Goal: Information Seeking & Learning: Understand process/instructions

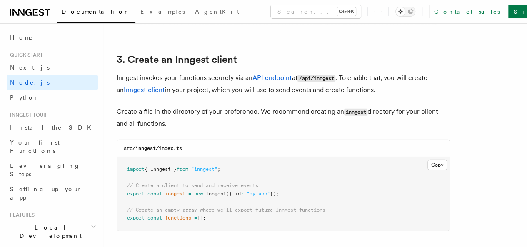
scroll to position [67, 0]
drag, startPoint x: 200, startPoint y: 85, endPoint x: 217, endPoint y: 84, distance: 17.1
click at [217, 84] on p "Inngest invokes your functions securely via an API endpoint at /api/inngest . T…" at bounding box center [283, 84] width 333 height 24
click at [225, 87] on p "Inngest invokes your functions securely via an API endpoint at /api/inngest . T…" at bounding box center [283, 84] width 333 height 24
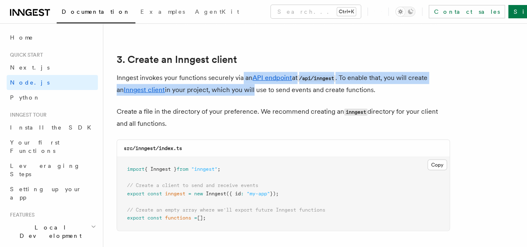
drag, startPoint x: 248, startPoint y: 70, endPoint x: 274, endPoint y: 88, distance: 32.0
click at [274, 88] on p "Inngest invokes your functions securely via an API endpoint at /api/inngest . T…" at bounding box center [283, 84] width 333 height 24
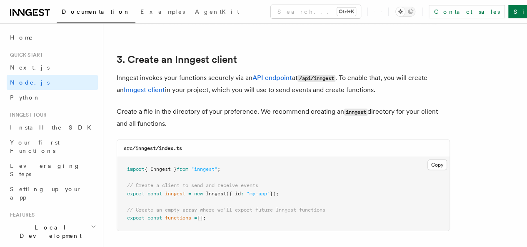
drag, startPoint x: 303, startPoint y: 71, endPoint x: 341, endPoint y: 76, distance: 39.1
click at [341, 76] on p "Inngest invokes your functions securely via an API endpoint at /api/inngest . T…" at bounding box center [283, 84] width 333 height 24
click at [345, 85] on p "Inngest invokes your functions securely via an API endpoint at /api/inngest . T…" at bounding box center [283, 84] width 333 height 24
drag, startPoint x: 194, startPoint y: 84, endPoint x: 230, endPoint y: 86, distance: 36.3
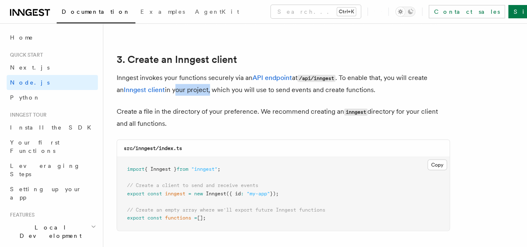
click at [230, 86] on p "Inngest invokes your functions securely via an API endpoint at /api/inngest . T…" at bounding box center [283, 84] width 333 height 24
click at [233, 86] on p "Inngest invokes your functions securely via an API endpoint at /api/inngest . T…" at bounding box center [283, 84] width 333 height 24
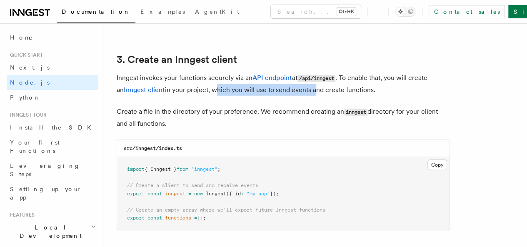
drag, startPoint x: 235, startPoint y: 83, endPoint x: 335, endPoint y: 85, distance: 99.6
click at [335, 85] on p "Inngest invokes your functions securely via an API endpoint at /api/inngest . T…" at bounding box center [283, 84] width 333 height 24
click at [343, 85] on p "Inngest invokes your functions securely via an API endpoint at /api/inngest . T…" at bounding box center [283, 84] width 333 height 24
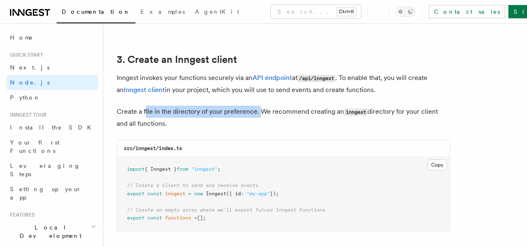
drag, startPoint x: 145, startPoint y: 103, endPoint x: 261, endPoint y: 105, distance: 115.4
click at [261, 106] on p "Create a file in the directory of your preference. We recommend creating an inn…" at bounding box center [283, 118] width 333 height 24
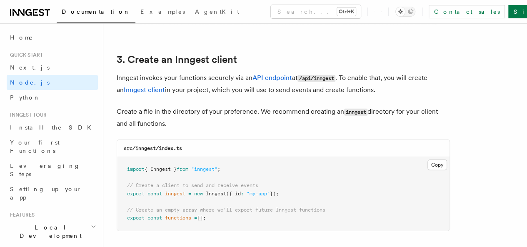
click at [270, 109] on p "Create a file in the directory of your preference. We recommend creating an inn…" at bounding box center [283, 118] width 333 height 24
drag, startPoint x: 260, startPoint y: 103, endPoint x: 370, endPoint y: 101, distance: 109.6
click at [370, 106] on p "Create a file in the directory of your preference. We recommend creating an inn…" at bounding box center [283, 118] width 333 height 24
click at [374, 106] on p "Create a file in the directory of your preference. We recommend creating an inn…" at bounding box center [283, 118] width 333 height 24
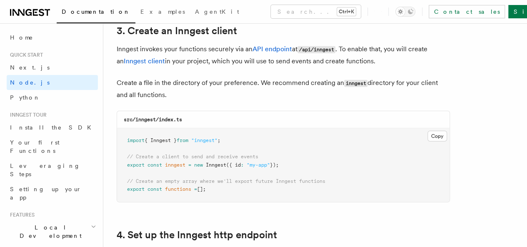
scroll to position [1083, 0]
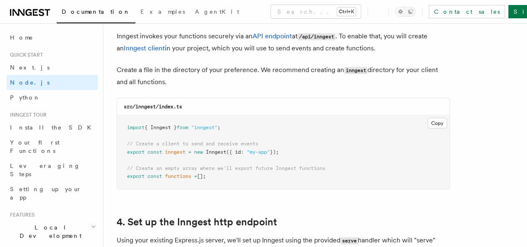
drag, startPoint x: 155, startPoint y: 76, endPoint x: 190, endPoint y: 76, distance: 34.6
click at [190, 76] on p "Create a file in the directory of your preference. We recommend creating an inn…" at bounding box center [283, 76] width 333 height 24
click at [209, 76] on p "Create a file in the directory of your preference. We recommend creating an inn…" at bounding box center [283, 76] width 333 height 24
click at [241, 149] on span "({ id" at bounding box center [233, 152] width 15 height 6
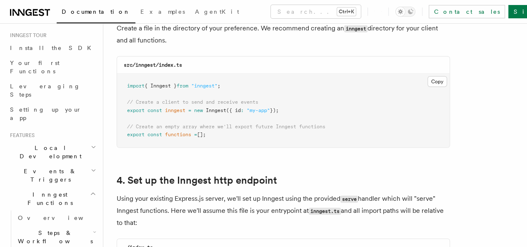
scroll to position [83, 0]
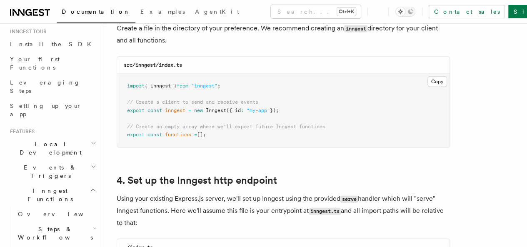
click at [92, 143] on icon "button" at bounding box center [93, 144] width 3 height 2
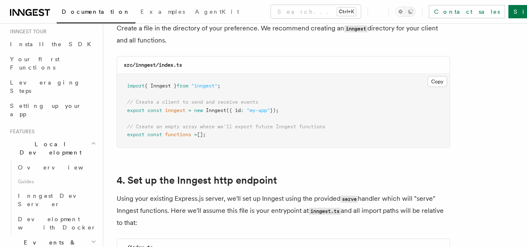
scroll to position [125, 0]
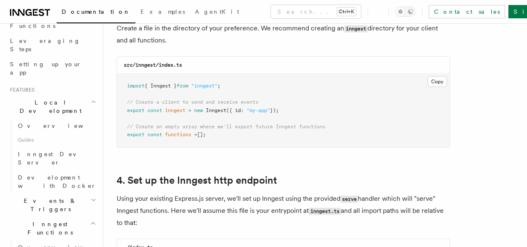
click at [91, 197] on icon "button" at bounding box center [93, 200] width 5 height 7
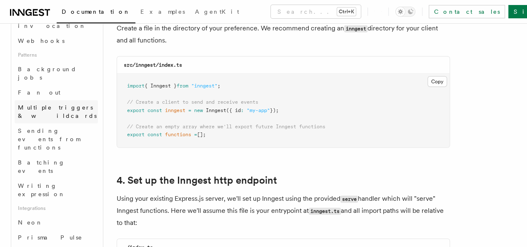
scroll to position [458, 0]
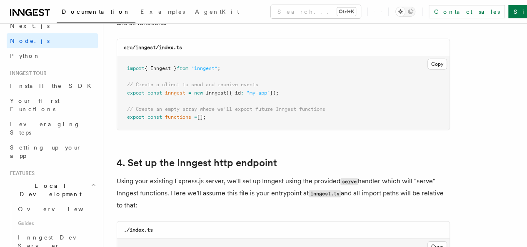
scroll to position [1125, 0]
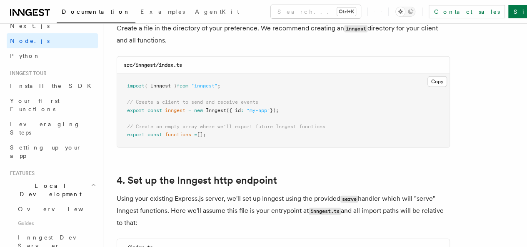
click at [257, 108] on span ""my-app"" at bounding box center [258, 111] width 23 height 6
click at [264, 108] on span ""my-app"" at bounding box center [258, 111] width 23 height 6
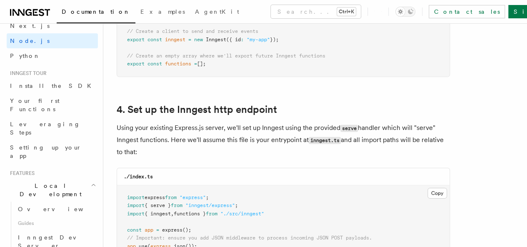
scroll to position [1208, 0]
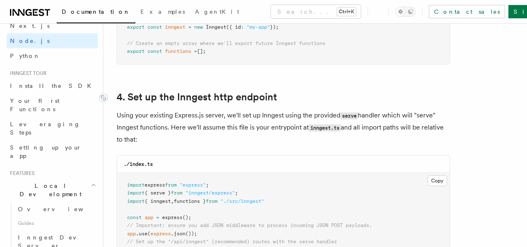
click at [198, 91] on link "4. Set up the Inngest http endpoint" at bounding box center [197, 97] width 160 height 12
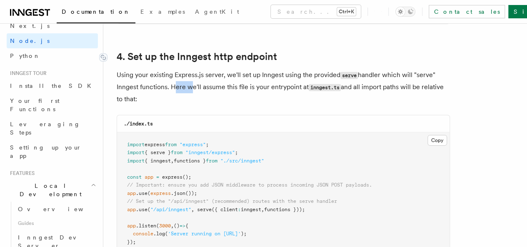
click at [198, 90] on p "Using your existing Express.js server, we'll set up Inngest using the provided …" at bounding box center [283, 87] width 333 height 36
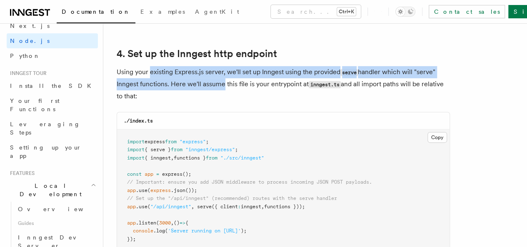
drag, startPoint x: 150, startPoint y: 66, endPoint x: 243, endPoint y: 70, distance: 92.2
click at [243, 70] on p "Using your existing Express.js server, we'll set up Inngest using the provided …" at bounding box center [283, 84] width 333 height 36
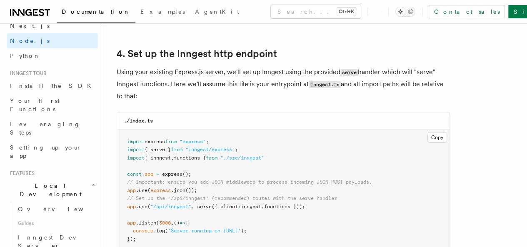
click at [248, 71] on p "Using your existing Express.js server, we'll set up Inngest using the provided …" at bounding box center [283, 84] width 333 height 36
drag, startPoint x: 257, startPoint y: 66, endPoint x: 338, endPoint y: 65, distance: 80.9
click at [338, 66] on p "Using your existing Express.js server, we'll set up Inngest using the provided …" at bounding box center [283, 84] width 333 height 36
click at [339, 66] on p "Using your existing Express.js server, we'll set up Inngest using the provided …" at bounding box center [283, 84] width 333 height 36
drag, startPoint x: 149, startPoint y: 74, endPoint x: 200, endPoint y: 74, distance: 51.3
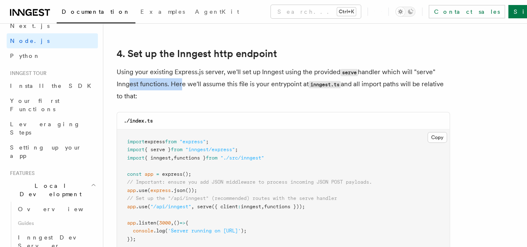
click at [200, 74] on p "Using your existing Express.js server, we'll set up Inngest using the provided …" at bounding box center [283, 84] width 333 height 36
click at [217, 75] on p "Using your existing Express.js server, we'll set up Inngest using the provided …" at bounding box center [283, 84] width 333 height 36
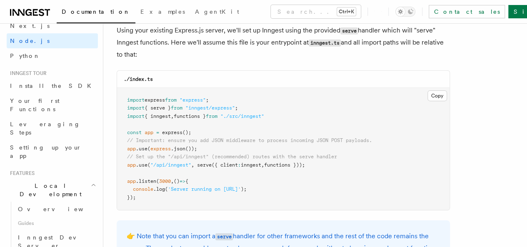
scroll to position [1335, 0]
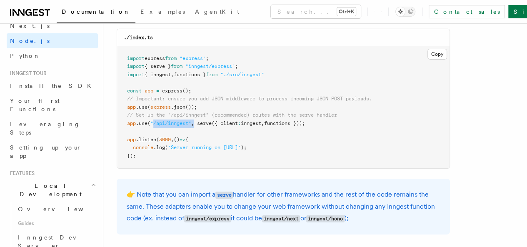
drag, startPoint x: 154, startPoint y: 115, endPoint x: 195, endPoint y: 115, distance: 40.8
click at [195, 120] on span "app .use ( "/api/inngest" , serve ({ client : inngest , functions }));" at bounding box center [216, 123] width 178 height 6
click at [197, 120] on span at bounding box center [195, 123] width 3 height 6
drag, startPoint x: 201, startPoint y: 115, endPoint x: 316, endPoint y: 119, distance: 115.1
click at [316, 119] on pre "import express from "express" ; import { serve } from "inngest/express" ; impor…" at bounding box center [283, 107] width 333 height 123
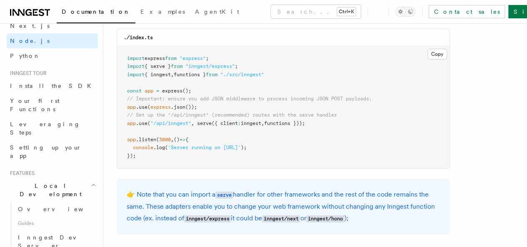
click at [322, 116] on pre "import express from "express" ; import { serve } from "inngest/express" ; impor…" at bounding box center [283, 107] width 333 height 123
click at [324, 112] on span "// Set up the "/api/inngest" (recommended) routes with the serve handler" at bounding box center [232, 115] width 210 height 6
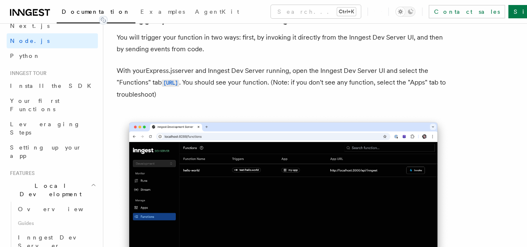
scroll to position [2002, 0]
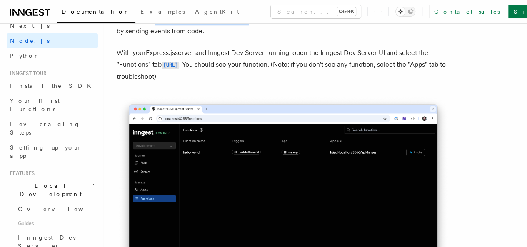
drag, startPoint x: 179, startPoint y: 55, endPoint x: 248, endPoint y: 53, distance: 68.4
click at [247, 37] on p "You will trigger your function in two ways: first, by invoking it directly from…" at bounding box center [283, 25] width 333 height 23
click at [253, 37] on p "You will trigger your function in two ways: first, by invoking it directly from…" at bounding box center [283, 25] width 333 height 23
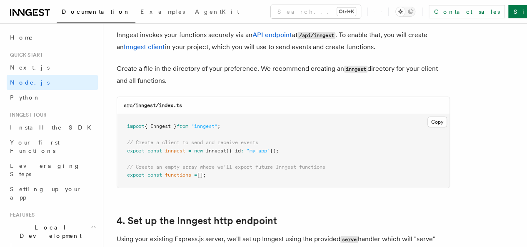
scroll to position [1002, 0]
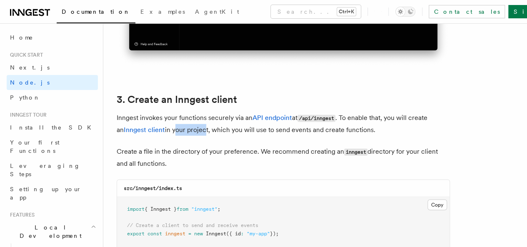
drag, startPoint x: 196, startPoint y: 125, endPoint x: 226, endPoint y: 123, distance: 29.7
click at [226, 123] on p "Inngest invokes your functions securely via an API endpoint at /api/inngest . T…" at bounding box center [283, 124] width 333 height 24
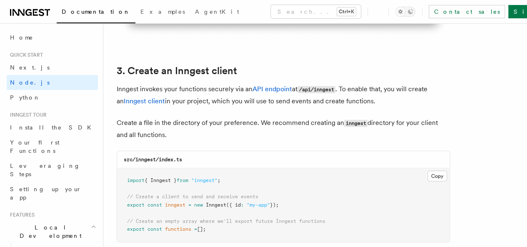
scroll to position [1043, 0]
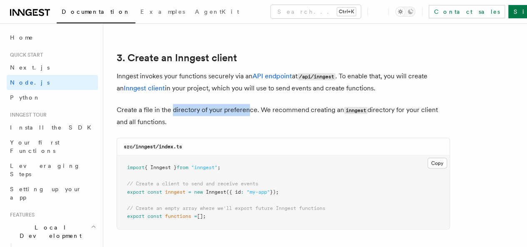
drag, startPoint x: 172, startPoint y: 100, endPoint x: 248, endPoint y: 99, distance: 76.7
click at [248, 104] on p "Create a file in the directory of your preference. We recommend creating an inn…" at bounding box center [283, 116] width 333 height 24
click at [268, 104] on p "Create a file in the directory of your preference. We recommend creating an inn…" at bounding box center [283, 116] width 333 height 24
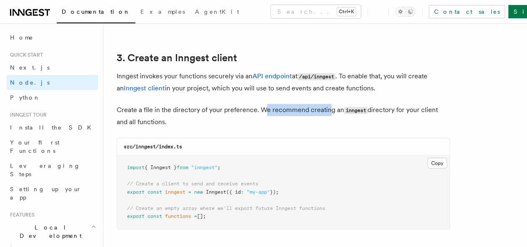
drag, startPoint x: 265, startPoint y: 104, endPoint x: 328, endPoint y: 106, distance: 63.0
click at [328, 106] on p "Create a file in the directory of your preference. We recommend creating an inn…" at bounding box center [283, 116] width 333 height 24
click at [328, 111] on p "Create a file in the directory of your preference. We recommend creating an inn…" at bounding box center [283, 116] width 333 height 24
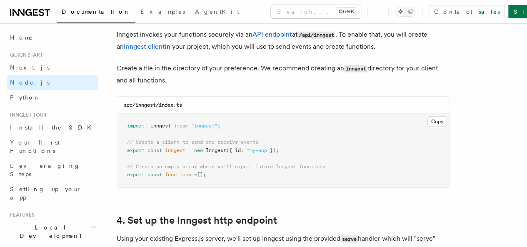
scroll to position [1127, 0]
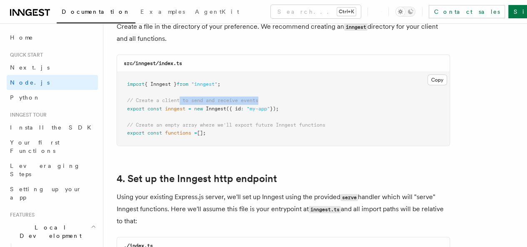
drag, startPoint x: 180, startPoint y: 95, endPoint x: 268, endPoint y: 92, distance: 88.0
click at [268, 92] on pre "import { Inngest } from "inngest" ; // Create a client to send and receive even…" at bounding box center [283, 109] width 333 height 74
click at [270, 92] on pre "import { Inngest } from "inngest" ; // Create a client to send and receive even…" at bounding box center [283, 109] width 333 height 74
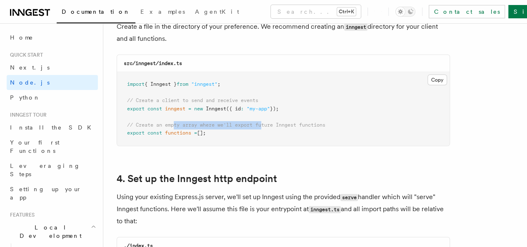
drag, startPoint x: 175, startPoint y: 115, endPoint x: 263, endPoint y: 117, distance: 88.4
click at [263, 122] on span "// Create an empty array where we'll export future Inngest functions" at bounding box center [226, 125] width 198 height 6
click at [267, 122] on span "// Create an empty array where we'll export future Inngest functions" at bounding box center [226, 125] width 198 height 6
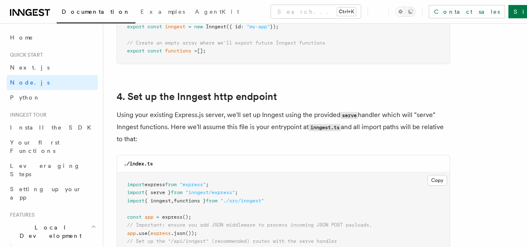
scroll to position [1210, 0]
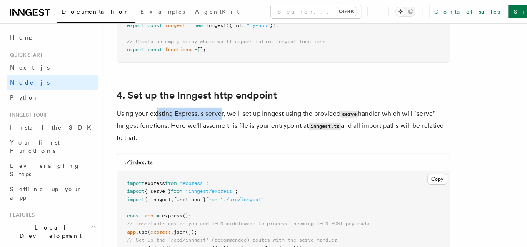
drag, startPoint x: 156, startPoint y: 105, endPoint x: 219, endPoint y: 110, distance: 63.1
click at [221, 108] on p "Using your existing Express.js server, we'll set up Inngest using the provided …" at bounding box center [283, 126] width 333 height 36
click at [216, 112] on p "Using your existing Express.js server, we'll set up Inngest using the provided …" at bounding box center [283, 126] width 333 height 36
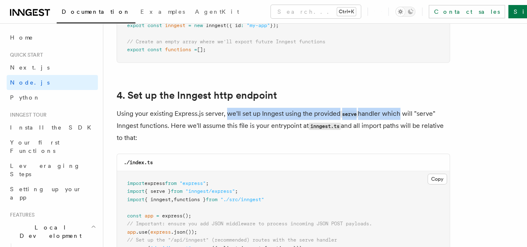
drag, startPoint x: 228, startPoint y: 106, endPoint x: 399, endPoint y: 110, distance: 170.5
click at [399, 110] on p "Using your existing Express.js server, we'll set up Inngest using the provided …" at bounding box center [283, 126] width 333 height 36
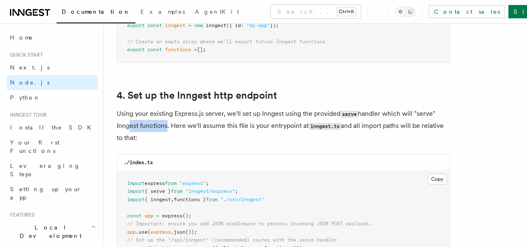
drag, startPoint x: 148, startPoint y: 117, endPoint x: 193, endPoint y: 118, distance: 44.2
click at [192, 118] on p "Using your existing Express.js server, we'll set up Inngest using the provided …" at bounding box center [283, 126] width 333 height 36
click at [199, 120] on p "Using your existing Express.js server, we'll set up Inngest using the provided …" at bounding box center [283, 126] width 333 height 36
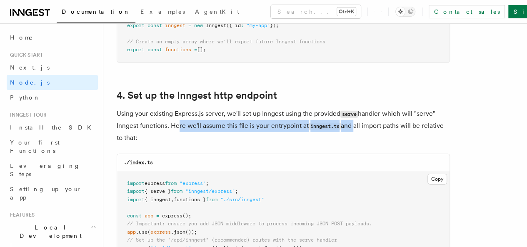
drag, startPoint x: 198, startPoint y: 118, endPoint x: 376, endPoint y: 121, distance: 178.0
click at [376, 121] on p "Using your existing Express.js server, we'll set up Inngest using the provided …" at bounding box center [283, 126] width 333 height 36
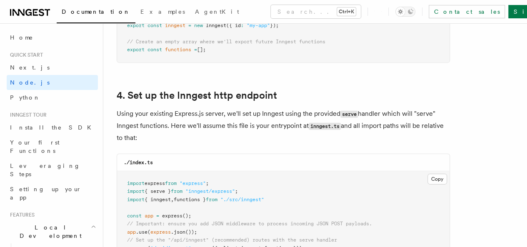
click at [380, 121] on p "Using your existing Express.js server, we'll set up Inngest using the provided …" at bounding box center [283, 126] width 333 height 36
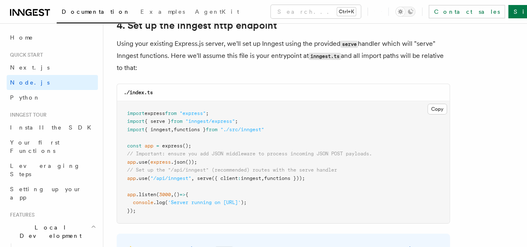
scroll to position [1294, 0]
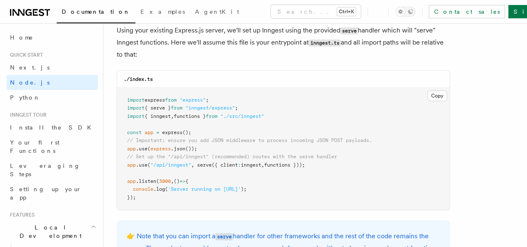
click at [170, 105] on span "{ serve }" at bounding box center [158, 108] width 26 height 6
click at [179, 113] on span "functions }" at bounding box center [190, 116] width 32 height 6
click at [174, 113] on span "," at bounding box center [172, 116] width 3 height 6
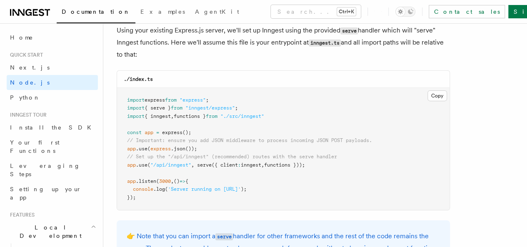
click at [183, 113] on span "functions }" at bounding box center [190, 116] width 32 height 6
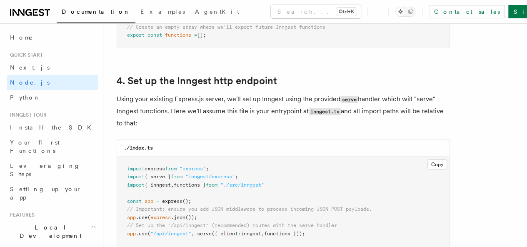
scroll to position [1210, 0]
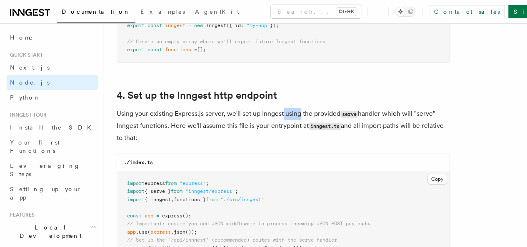
drag, startPoint x: 299, startPoint y: 109, endPoint x: 282, endPoint y: 107, distance: 17.2
click at [282, 108] on p "Using your existing Express.js server, we'll set up Inngest using the provided …" at bounding box center [283, 126] width 333 height 36
click at [318, 112] on p "Using your existing Express.js server, we'll set up Inngest using the provided …" at bounding box center [283, 126] width 333 height 36
drag, startPoint x: 143, startPoint y: 120, endPoint x: 210, endPoint y: 115, distance: 68.2
click at [210, 115] on p "Using your existing Express.js server, we'll set up Inngest using the provided …" at bounding box center [283, 126] width 333 height 36
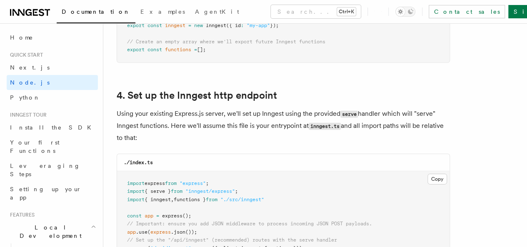
click at [234, 120] on p "Using your existing Express.js server, we'll set up Inngest using the provided …" at bounding box center [283, 126] width 333 height 36
click at [173, 120] on p "Using your existing Express.js server, we'll set up Inngest using the provided …" at bounding box center [283, 126] width 333 height 36
click at [176, 118] on p "Using your existing Express.js server, we'll set up Inngest using the provided …" at bounding box center [283, 126] width 333 height 36
click at [199, 121] on p "Using your existing Express.js server, we'll set up Inngest using the provided …" at bounding box center [283, 126] width 333 height 36
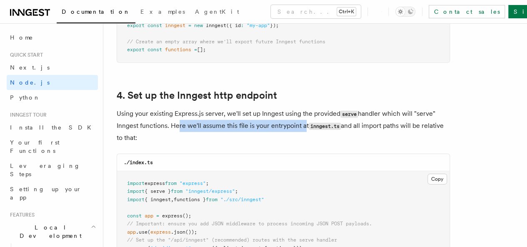
drag, startPoint x: 196, startPoint y: 119, endPoint x: 324, endPoint y: 117, distance: 128.4
click at [324, 117] on p "Using your existing Express.js server, we'll set up Inngest using the provided …" at bounding box center [283, 126] width 333 height 36
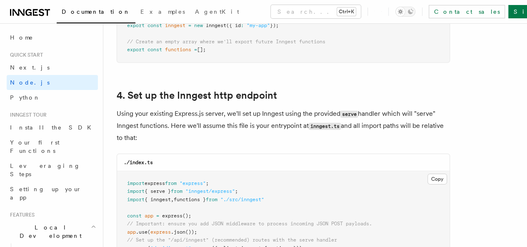
click at [313, 127] on p "Using your existing Express.js server, we'll set up Inngest using the provided …" at bounding box center [283, 126] width 333 height 36
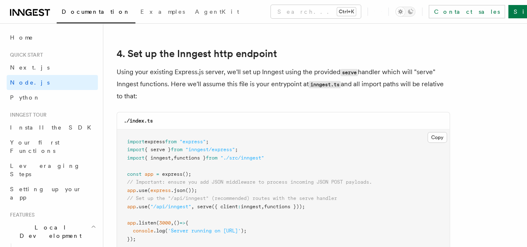
scroll to position [1294, 0]
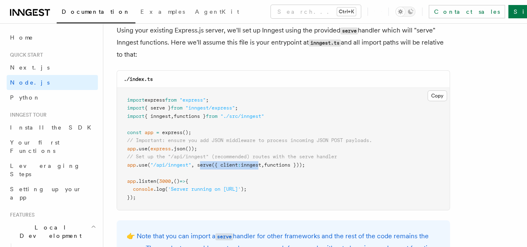
drag, startPoint x: 201, startPoint y: 159, endPoint x: 261, endPoint y: 160, distance: 60.0
click at [261, 160] on pre "import express from "express" ; import { serve } from "inngest/express" ; impor…" at bounding box center [283, 149] width 333 height 123
click at [263, 153] on pre "import express from "express" ; import { serve } from "inngest/express" ; impor…" at bounding box center [283, 149] width 333 height 123
click at [245, 140] on pre "import express from "express" ; import { serve } from "inngest/express" ; impor…" at bounding box center [283, 149] width 333 height 123
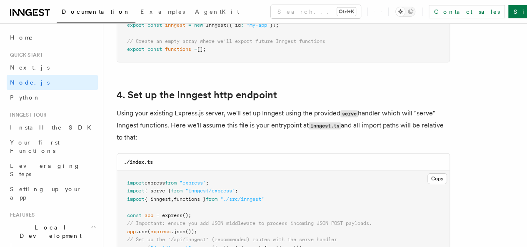
scroll to position [1210, 0]
click at [147, 120] on p "Using your existing Express.js server, we'll set up Inngest using the provided …" at bounding box center [283, 126] width 333 height 36
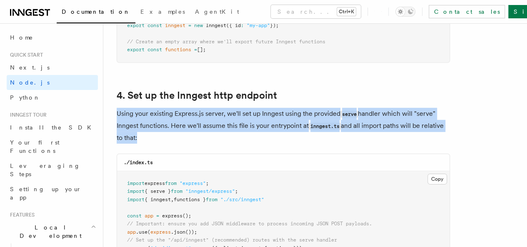
click at [147, 120] on p "Using your existing Express.js server, we'll set up Inngest using the provided …" at bounding box center [283, 126] width 333 height 36
click at [223, 125] on p "Using your existing Express.js server, we'll set up Inngest using the provided …" at bounding box center [283, 126] width 333 height 36
click at [201, 118] on p "Using your existing Express.js server, we'll set up Inngest using the provided …" at bounding box center [283, 126] width 333 height 36
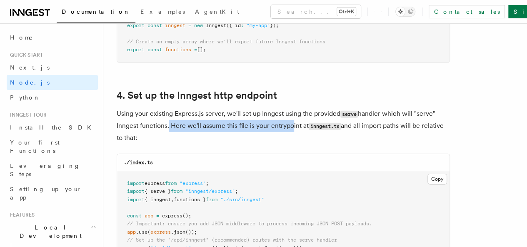
drag, startPoint x: 189, startPoint y: 118, endPoint x: 276, endPoint y: 126, distance: 87.1
click at [310, 122] on p "Using your existing Express.js server, we'll set up Inngest using the provided …" at bounding box center [283, 126] width 333 height 36
click at [287, 118] on p "Using your existing Express.js server, we'll set up Inngest using the provided …" at bounding box center [283, 126] width 333 height 36
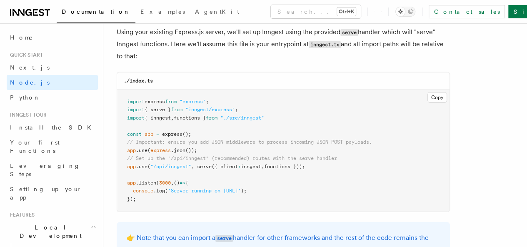
scroll to position [1294, 0]
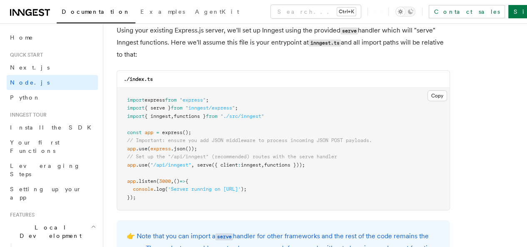
click at [219, 154] on span "// Set up the "/api/inngest" (recommended) routes with the serve handler" at bounding box center [232, 157] width 210 height 6
click at [203, 162] on span "serve" at bounding box center [204, 165] width 15 height 6
click at [217, 162] on span "({ client" at bounding box center [225, 165] width 26 height 6
click at [226, 162] on span "({ client" at bounding box center [225, 165] width 26 height 6
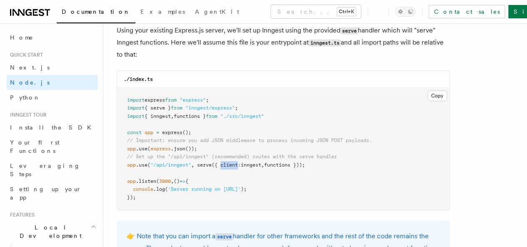
drag, startPoint x: 226, startPoint y: 155, endPoint x: 230, endPoint y: 158, distance: 4.7
click at [227, 162] on span "({ client" at bounding box center [225, 165] width 26 height 6
click at [253, 162] on span "inngest" at bounding box center [251, 165] width 20 height 6
click at [293, 162] on span "functions }));" at bounding box center [284, 165] width 41 height 6
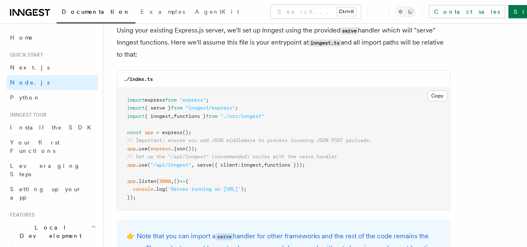
click at [292, 162] on span "functions }));" at bounding box center [284, 165] width 41 height 6
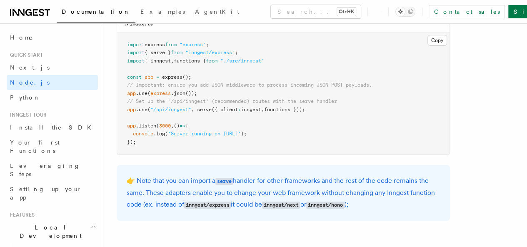
scroll to position [1335, 0]
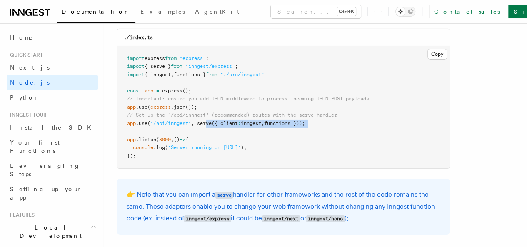
drag, startPoint x: 210, startPoint y: 116, endPoint x: 301, endPoint y: 120, distance: 90.9
click at [301, 120] on pre "import express from "express" ; import { serve } from "inngest/express" ; impor…" at bounding box center [283, 107] width 333 height 123
click at [306, 119] on pre "import express from "express" ; import { serve } from "inngest/express" ; impor…" at bounding box center [283, 107] width 333 height 123
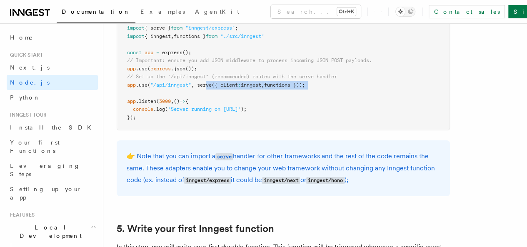
scroll to position [1419, 0]
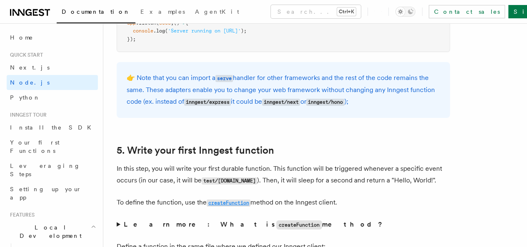
scroll to position [1502, 0]
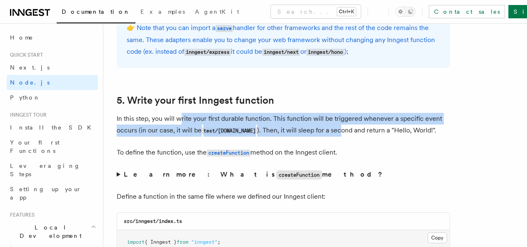
drag, startPoint x: 194, startPoint y: 121, endPoint x: 400, endPoint y: 133, distance: 207.0
click at [356, 132] on p "In this step, you will write your first durable function. This function will be…" at bounding box center [283, 125] width 333 height 24
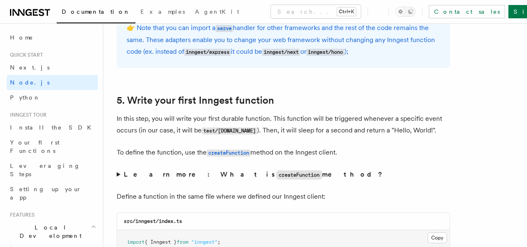
click at [398, 134] on p "In this step, you will write your first durable function. This function will be…" at bounding box center [283, 125] width 333 height 24
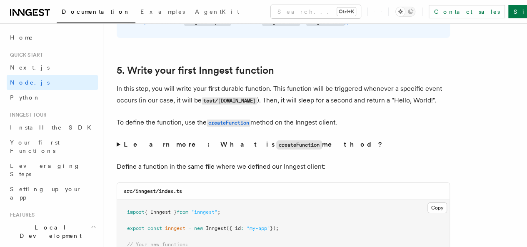
scroll to position [1544, 0]
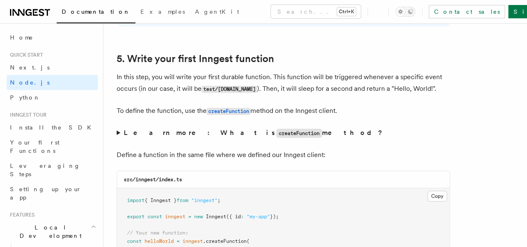
click at [323, 95] on p "In this step, you will write your first durable function. This function will be…" at bounding box center [283, 83] width 333 height 24
click at [329, 95] on p "In this step, you will write your first durable function. This function will be…" at bounding box center [283, 83] width 333 height 24
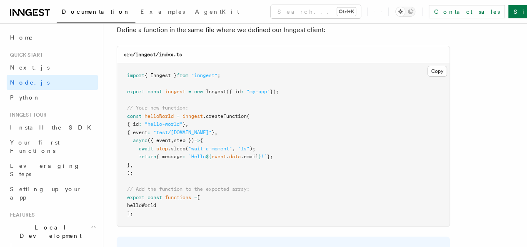
scroll to position [1669, 0]
click at [163, 143] on span "({ event" at bounding box center [159, 141] width 23 height 6
click at [185, 143] on span "step })" at bounding box center [184, 141] width 20 height 6
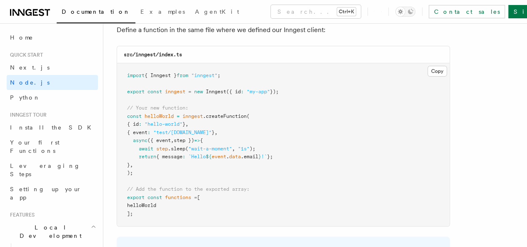
click at [165, 168] on pre "import { Inngest } from "inngest" ; export const inngest = new Inngest ({ id : …" at bounding box center [283, 144] width 333 height 163
click at [166, 152] on span "step" at bounding box center [162, 149] width 12 height 6
drag, startPoint x: 168, startPoint y: 175, endPoint x: 271, endPoint y: 176, distance: 103.4
click at [271, 160] on span "return { message : `Hello ${ event . data .email } !` };" at bounding box center [200, 157] width 146 height 6
click at [383, 161] on pre "import { Inngest } from "inngest" ; export const inngest = new Inngest ({ id : …" at bounding box center [283, 144] width 333 height 163
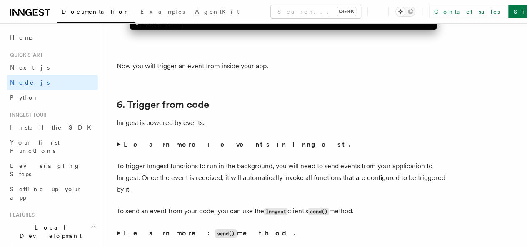
scroll to position [4211, 0]
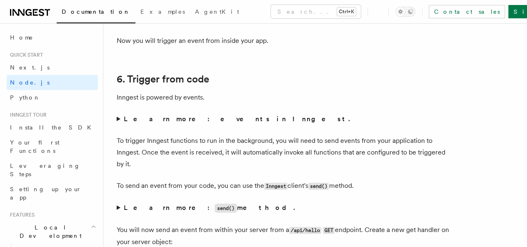
click at [118, 202] on summary "Learn more: send() method." at bounding box center [283, 208] width 333 height 12
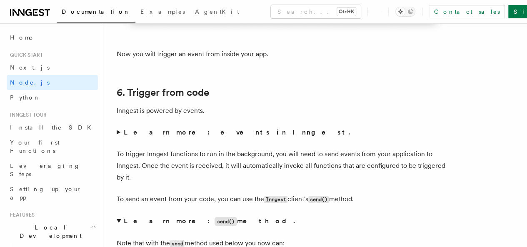
scroll to position [4169, 0]
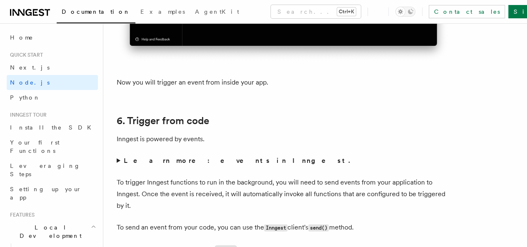
click at [120, 244] on summary "Learn more: send() method." at bounding box center [283, 250] width 333 height 12
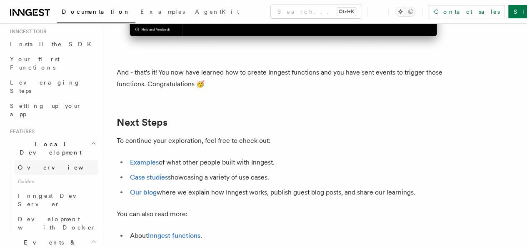
scroll to position [125, 0]
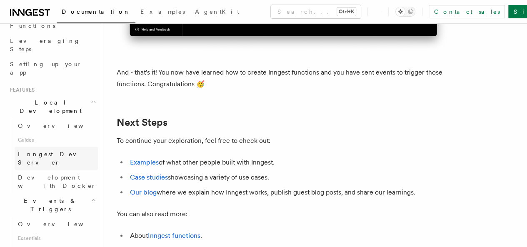
click at [39, 151] on span "Inngest Dev Server" at bounding box center [53, 158] width 71 height 15
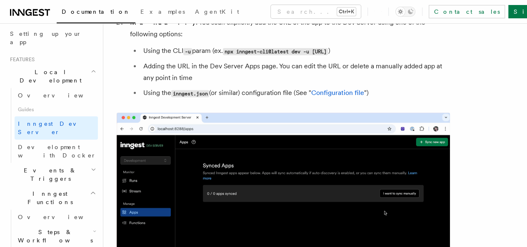
scroll to position [167, 0]
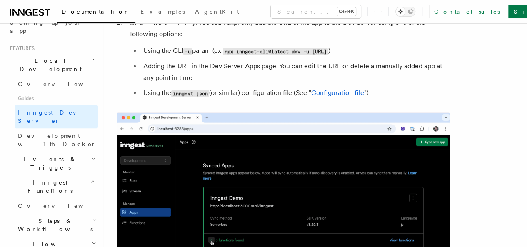
click at [91, 155] on icon "button" at bounding box center [93, 158] width 5 height 7
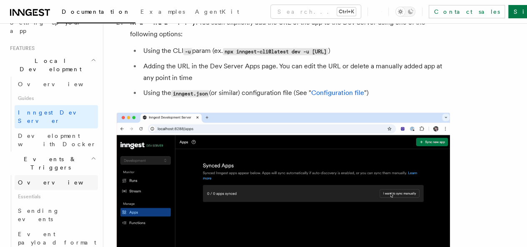
click at [52, 175] on link "Overview" at bounding box center [56, 182] width 83 height 15
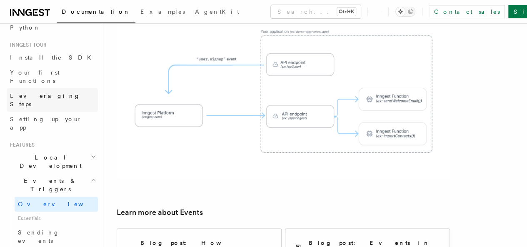
scroll to position [83, 0]
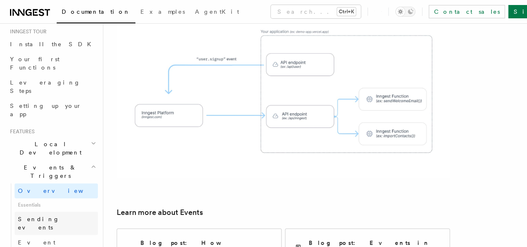
click at [62, 212] on link "Sending events" at bounding box center [56, 223] width 83 height 23
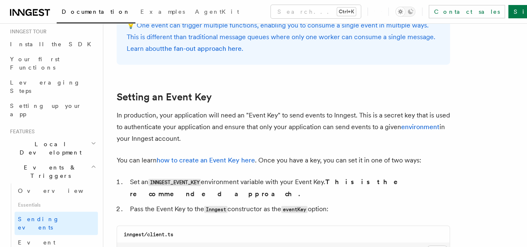
scroll to position [583, 0]
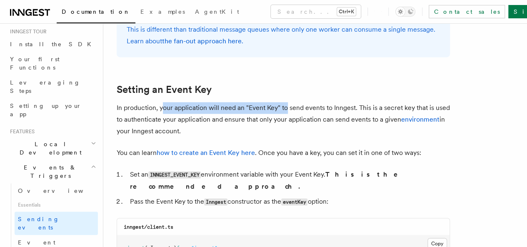
drag, startPoint x: 163, startPoint y: 108, endPoint x: 286, endPoint y: 110, distance: 122.9
click at [286, 110] on p "In production, your application will need an "Event Key" to send events to Inng…" at bounding box center [283, 119] width 333 height 35
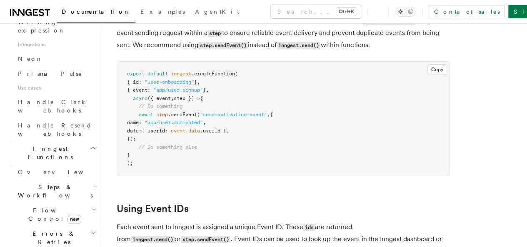
scroll to position [417, 0]
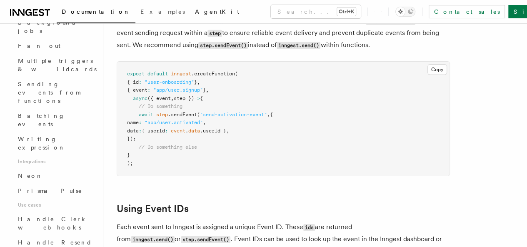
click at [195, 13] on span "AgentKit" at bounding box center [217, 11] width 44 height 7
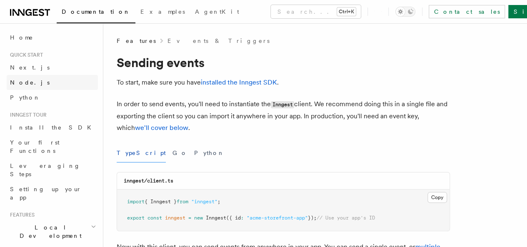
click at [23, 85] on span "Node.js" at bounding box center [30, 82] width 40 height 7
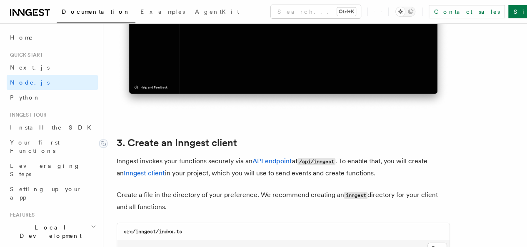
scroll to position [1042, 0]
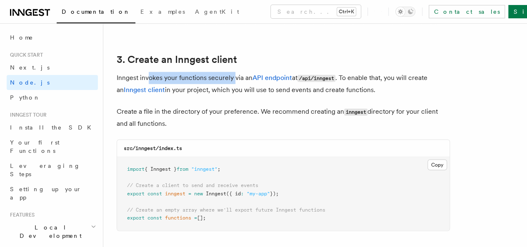
drag, startPoint x: 147, startPoint y: 72, endPoint x: 235, endPoint y: 73, distance: 87.9
click at [235, 73] on p "Inngest invokes your functions securely via an API endpoint at /api/inngest . T…" at bounding box center [283, 84] width 333 height 24
click at [236, 74] on p "Inngest invokes your functions securely via an API endpoint at /api/inngest . T…" at bounding box center [283, 84] width 333 height 24
drag, startPoint x: 383, startPoint y: 83, endPoint x: 236, endPoint y: 84, distance: 147.5
click at [236, 84] on p "Inngest invokes your functions securely via an API endpoint at /api/inngest . T…" at bounding box center [283, 84] width 333 height 24
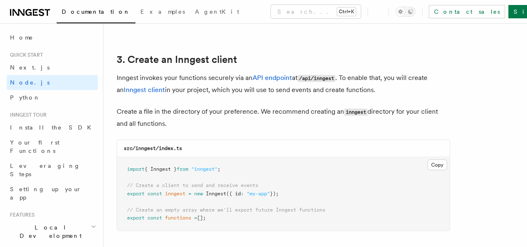
click at [259, 106] on p "Create a file in the directory of your preference. We recommend creating an inn…" at bounding box center [283, 118] width 333 height 24
click at [145, 72] on p "Inngest invokes your functions securely via an API endpoint at /api/inngest . T…" at bounding box center [283, 84] width 333 height 24
click at [227, 81] on p "Inngest invokes your functions securely via an API endpoint at /api/inngest . T…" at bounding box center [283, 84] width 333 height 24
click at [224, 72] on p "Inngest invokes your functions securely via an API endpoint at /api/inngest . T…" at bounding box center [283, 84] width 333 height 24
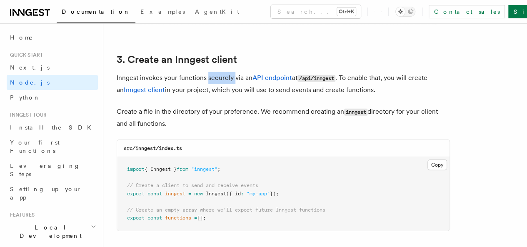
click at [224, 72] on p "Inngest invokes your functions securely via an API endpoint at /api/inngest . T…" at bounding box center [283, 84] width 333 height 24
click at [254, 85] on p "Inngest invokes your functions securely via an API endpoint at /api/inngest . T…" at bounding box center [283, 84] width 333 height 24
drag, startPoint x: 300, startPoint y: 72, endPoint x: 345, endPoint y: 72, distance: 45.0
click at [345, 72] on p "Inngest invokes your functions securely via an API endpoint at /api/inngest . T…" at bounding box center [283, 84] width 333 height 24
click at [343, 81] on p "Inngest invokes your functions securely via an API endpoint at /api/inngest . T…" at bounding box center [283, 84] width 333 height 24
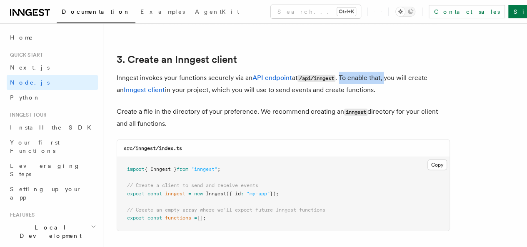
drag, startPoint x: 342, startPoint y: 72, endPoint x: 388, endPoint y: 72, distance: 46.3
click at [388, 72] on p "Inngest invokes your functions securely via an API endpoint at /api/inngest . T…" at bounding box center [283, 84] width 333 height 24
drag, startPoint x: 213, startPoint y: 85, endPoint x: 242, endPoint y: 85, distance: 29.6
click at [240, 85] on p "Inngest invokes your functions securely via an API endpoint at /api/inngest . T…" at bounding box center [283, 84] width 333 height 24
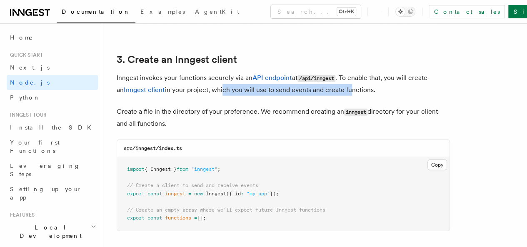
drag, startPoint x: 241, startPoint y: 83, endPoint x: 368, endPoint y: 83, distance: 126.3
click at [368, 83] on p "Inngest invokes your functions securely via an API endpoint at /api/inngest . T…" at bounding box center [283, 84] width 333 height 24
click at [367, 84] on p "Inngest invokes your functions securely via an API endpoint at /api/inngest . T…" at bounding box center [283, 84] width 333 height 24
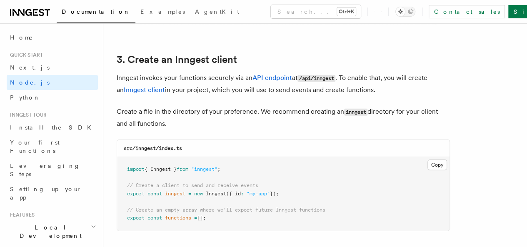
copy p "use to send events and create functions."
drag, startPoint x: 278, startPoint y: 83, endPoint x: 398, endPoint y: 83, distance: 120.0
click at [398, 83] on p "Inngest invokes your functions securely via an API endpoint at /api/inngest . T…" at bounding box center [283, 84] width 333 height 24
